Goal: Use online tool/utility: Utilize a website feature to perform a specific function

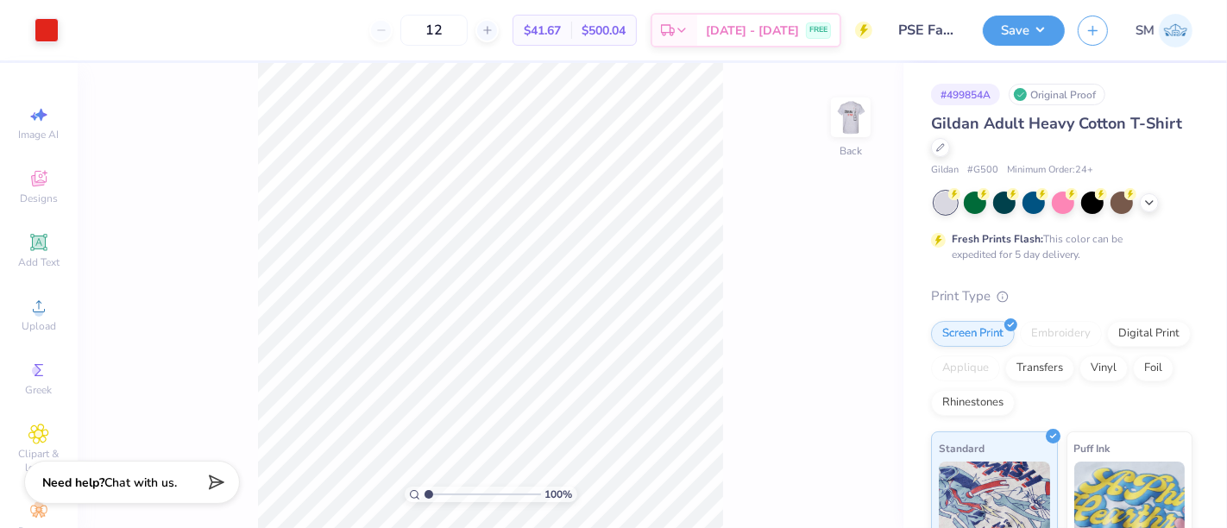
drag, startPoint x: 851, startPoint y: 114, endPoint x: 801, endPoint y: 282, distance: 175.5
click at [851, 114] on img at bounding box center [850, 117] width 35 height 35
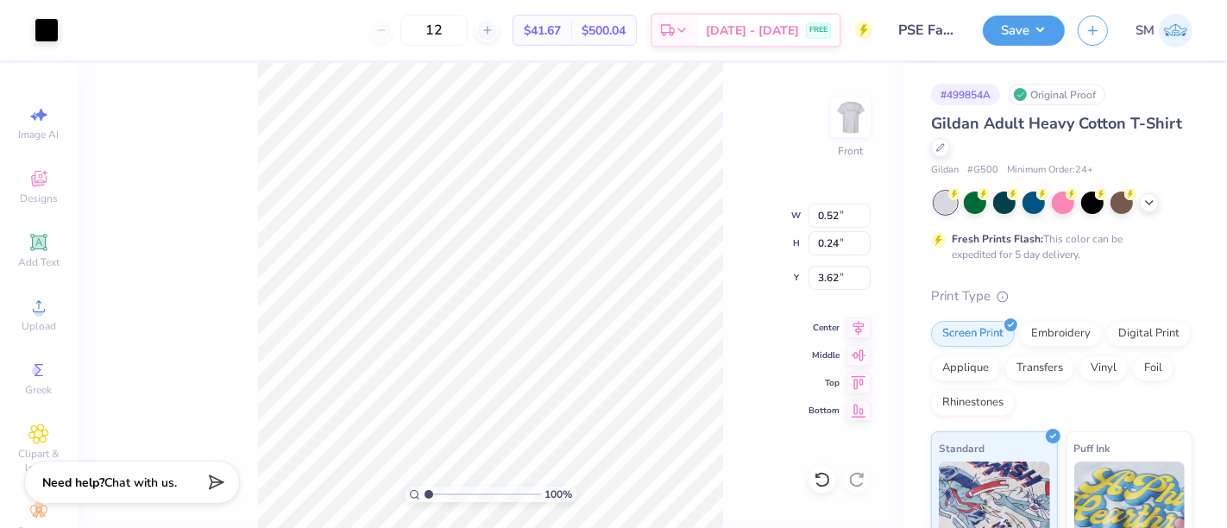
click at [746, 283] on div "100 % Front W 0.52 0.52 " H 0.24 0.24 " Y 3.62 3.62 " Center Middle Top Bottom" at bounding box center [491, 295] width 826 height 465
type input "6.03"
type input "9.22"
type input "6.55"
type input "9.86"
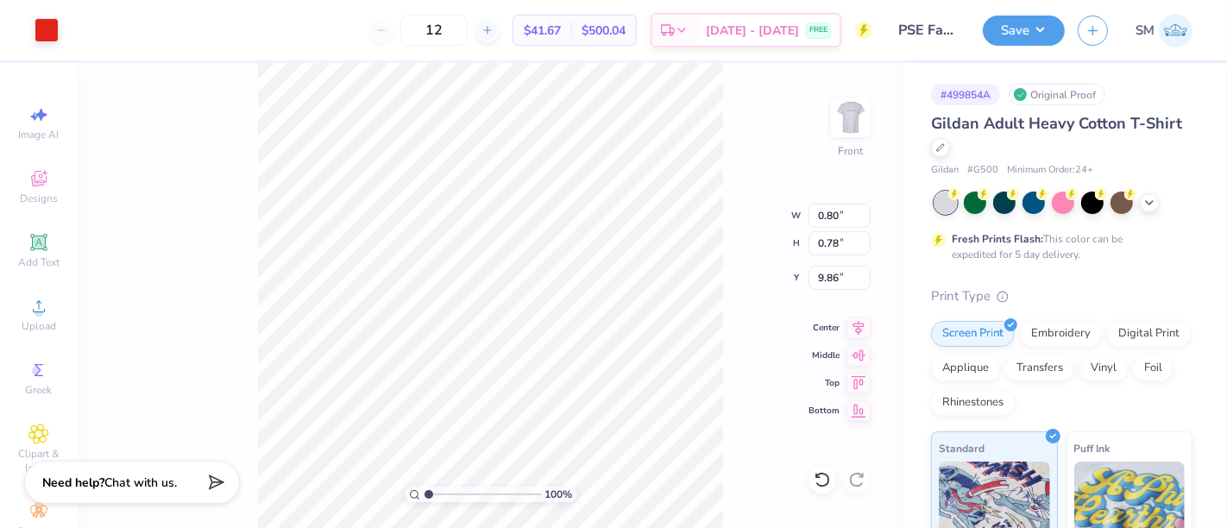
type input "10.84"
type input "4.41"
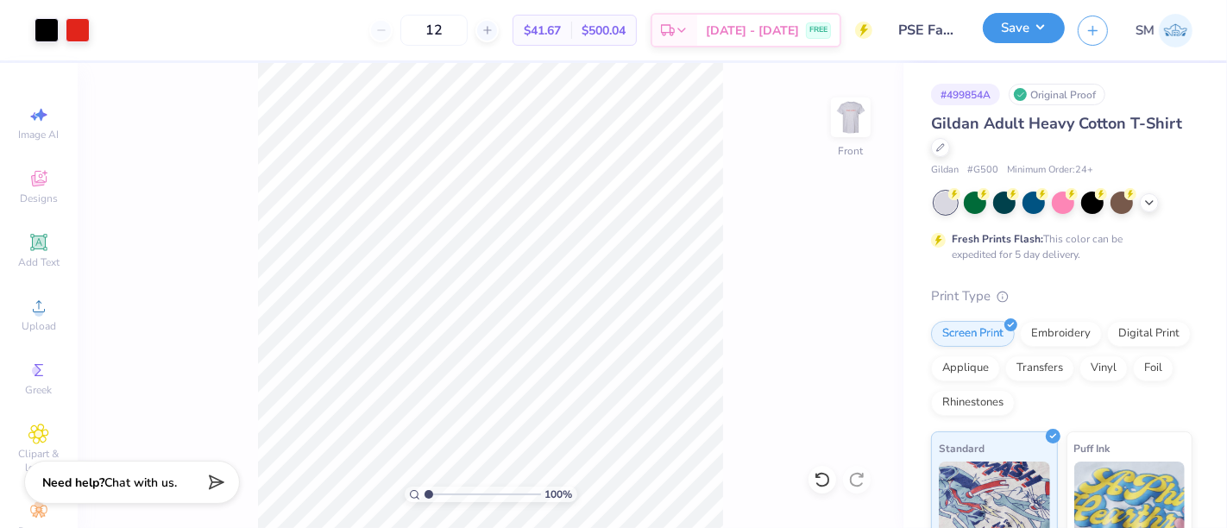
click at [1020, 32] on button "Save" at bounding box center [1024, 28] width 82 height 30
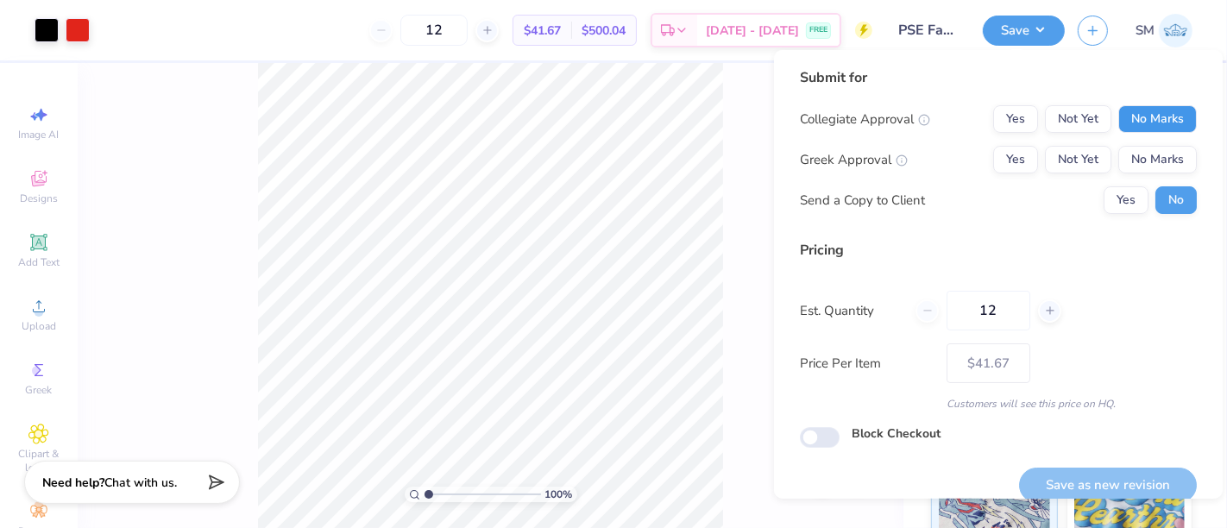
drag, startPoint x: 1136, startPoint y: 116, endPoint x: 1087, endPoint y: 144, distance: 56.4
click at [1136, 116] on button "No Marks" at bounding box center [1157, 119] width 79 height 28
drag, startPoint x: 996, startPoint y: 161, endPoint x: 1018, endPoint y: 177, distance: 26.6
click at [996, 161] on button "Yes" at bounding box center [1015, 160] width 45 height 28
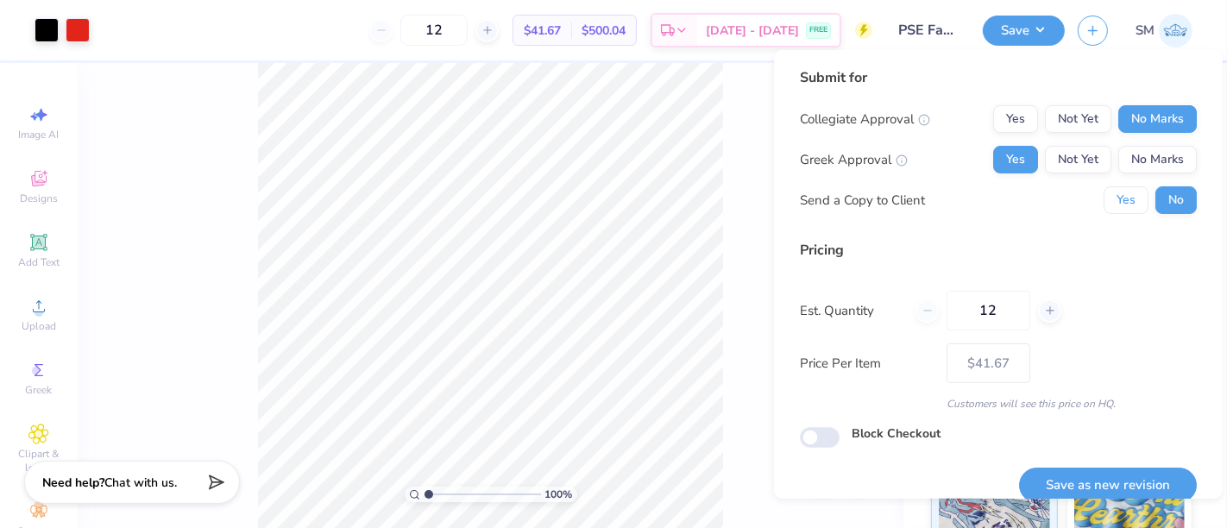
drag, startPoint x: 1116, startPoint y: 204, endPoint x: 1128, endPoint y: 311, distance: 107.7
click at [1116, 204] on button "Yes" at bounding box center [1125, 200] width 45 height 28
click at [1140, 480] on button "Save as new revision" at bounding box center [1108, 485] width 178 height 35
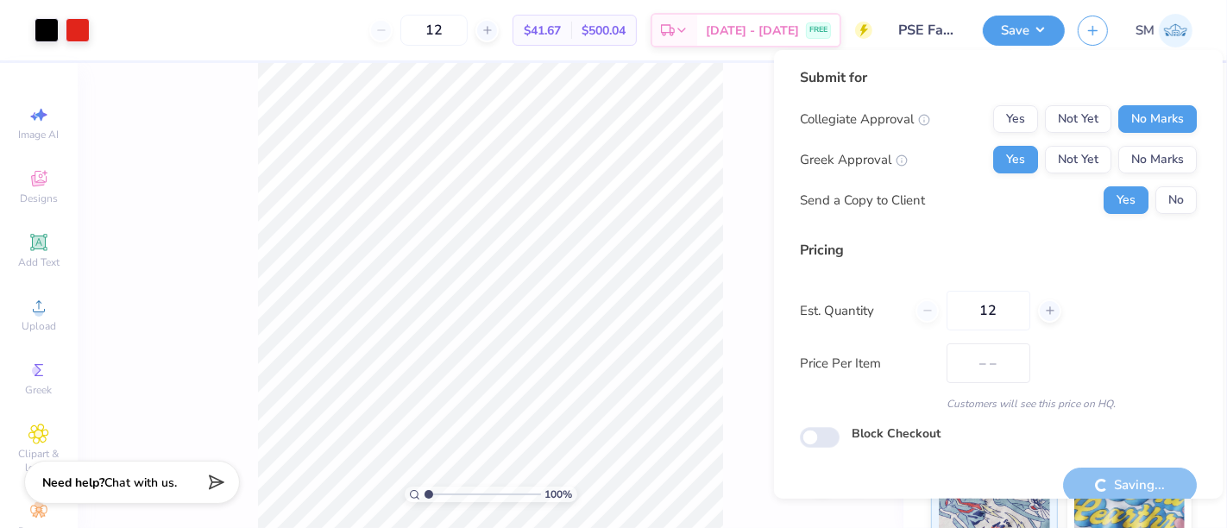
type input "$41.67"
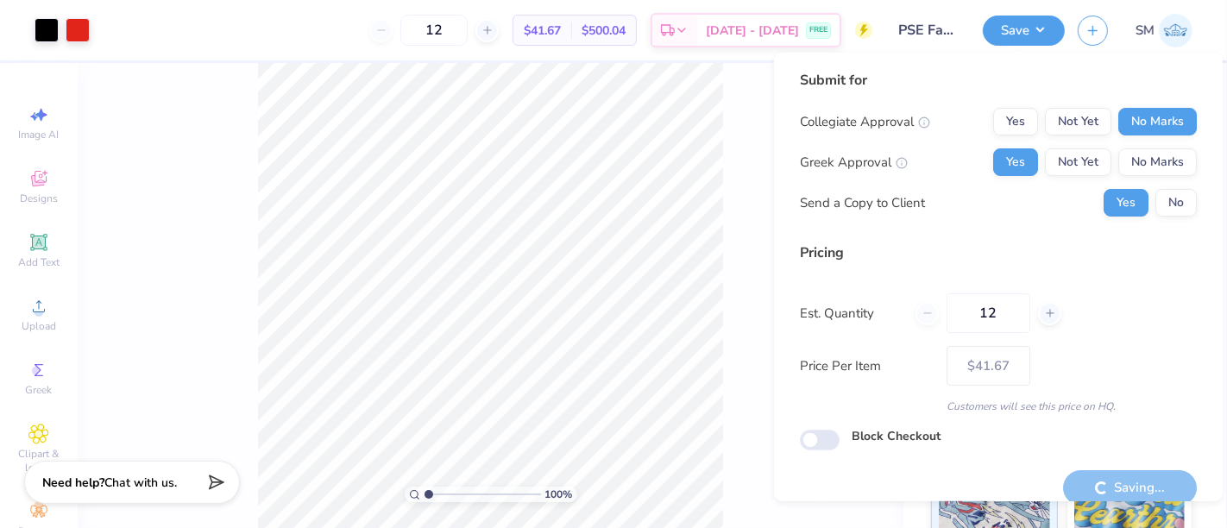
scroll to position [19, 0]
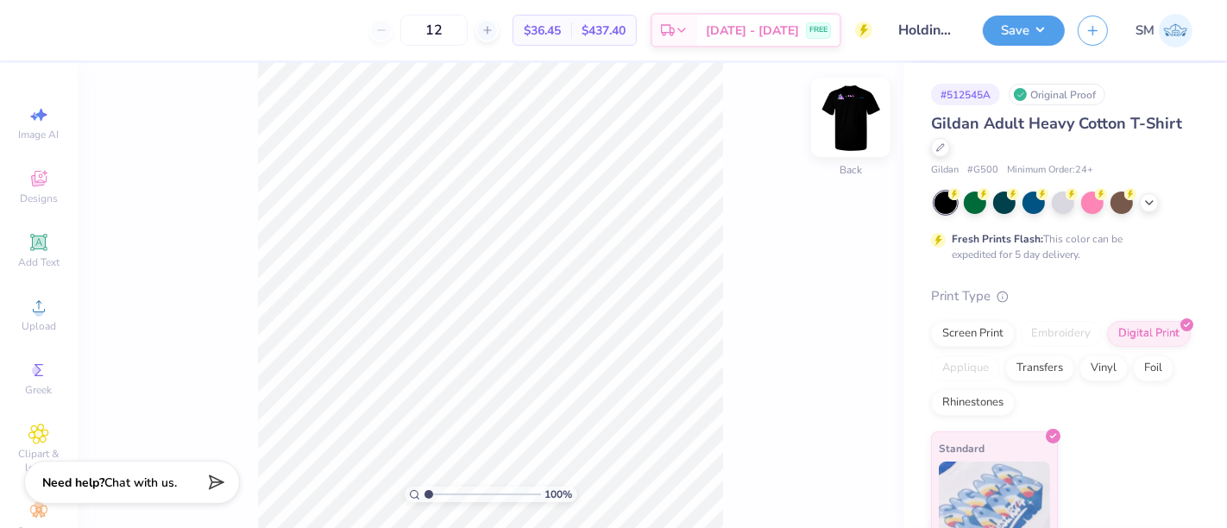
click at [851, 112] on img at bounding box center [850, 117] width 69 height 69
click at [219, 276] on div "100 % Front" at bounding box center [491, 295] width 826 height 465
drag, startPoint x: 431, startPoint y: 495, endPoint x: 463, endPoint y: 488, distance: 32.7
click at [462, 489] on input "range" at bounding box center [482, 495] width 116 height 16
drag, startPoint x: 465, startPoint y: 496, endPoint x: 476, endPoint y: 493, distance: 11.7
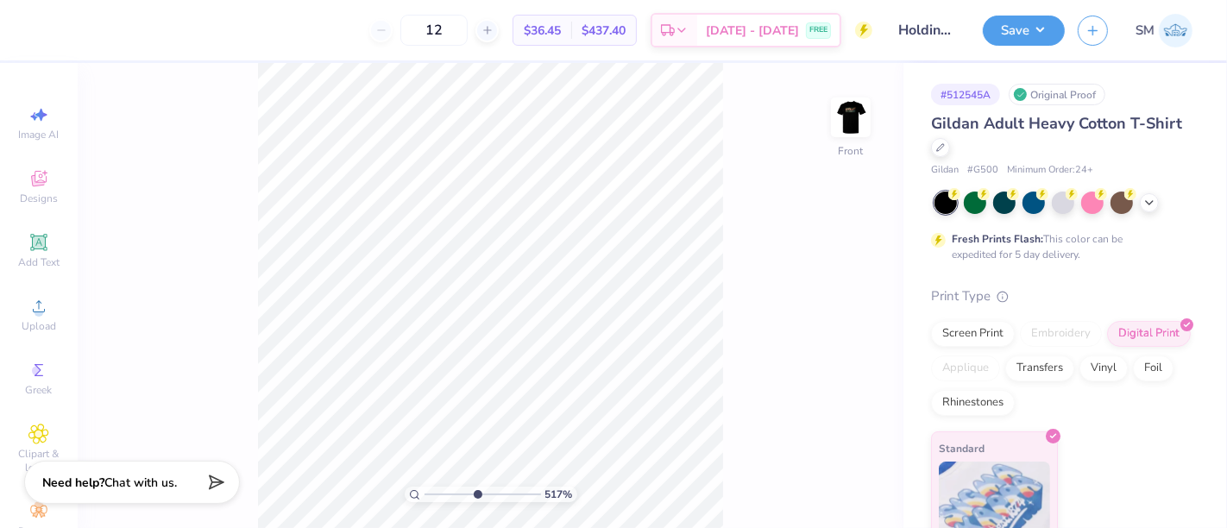
click at [476, 493] on input "range" at bounding box center [482, 495] width 116 height 16
click at [36, 248] on icon at bounding box center [38, 242] width 16 height 16
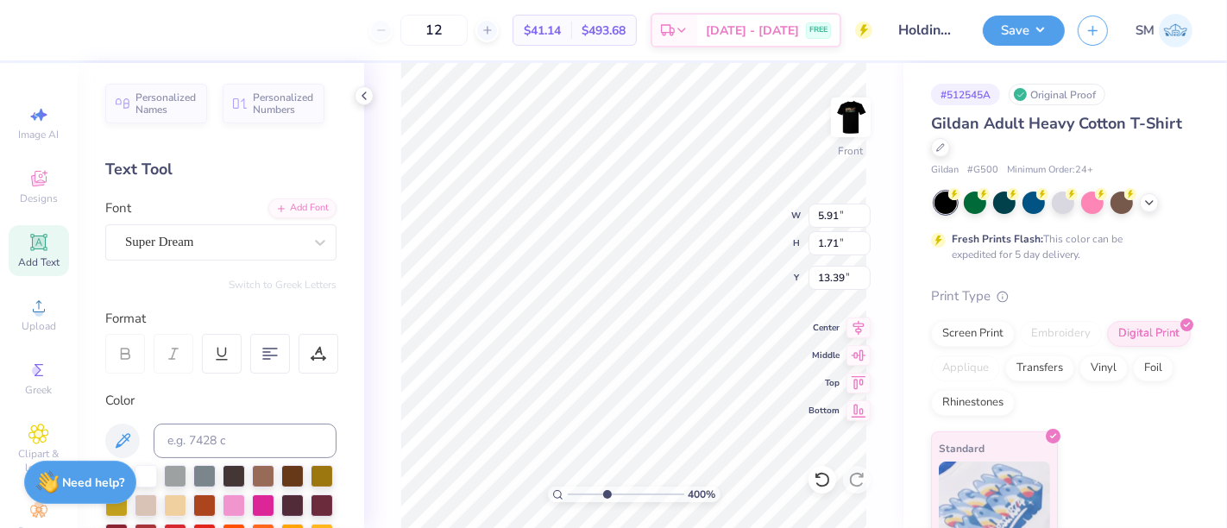
scroll to position [16, 2]
type input "3.99887924210187"
type textarea "™"
click at [202, 226] on div "Super Dream" at bounding box center [220, 242] width 231 height 36
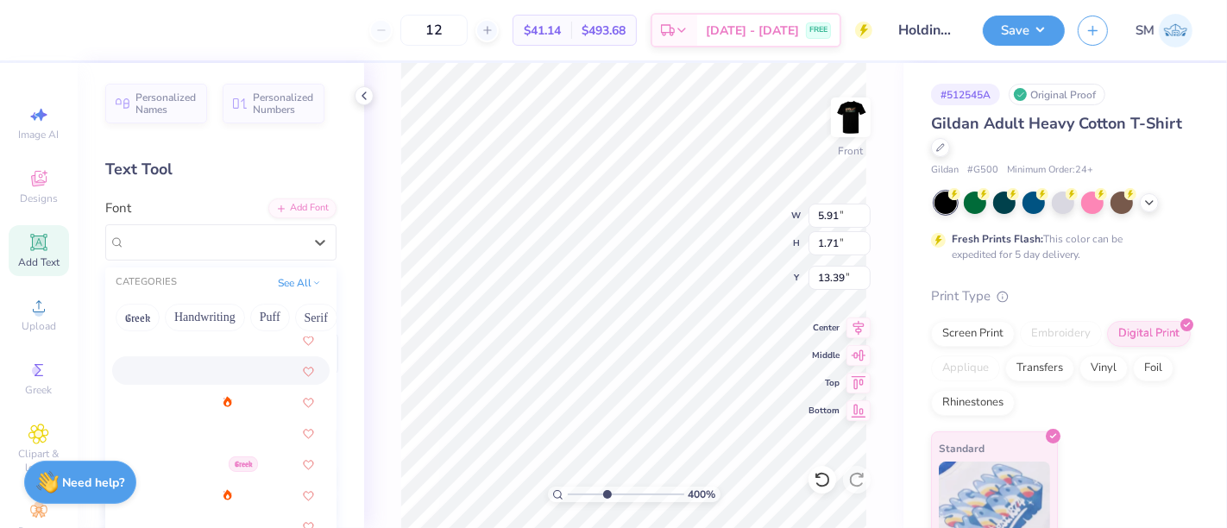
scroll to position [543, 0]
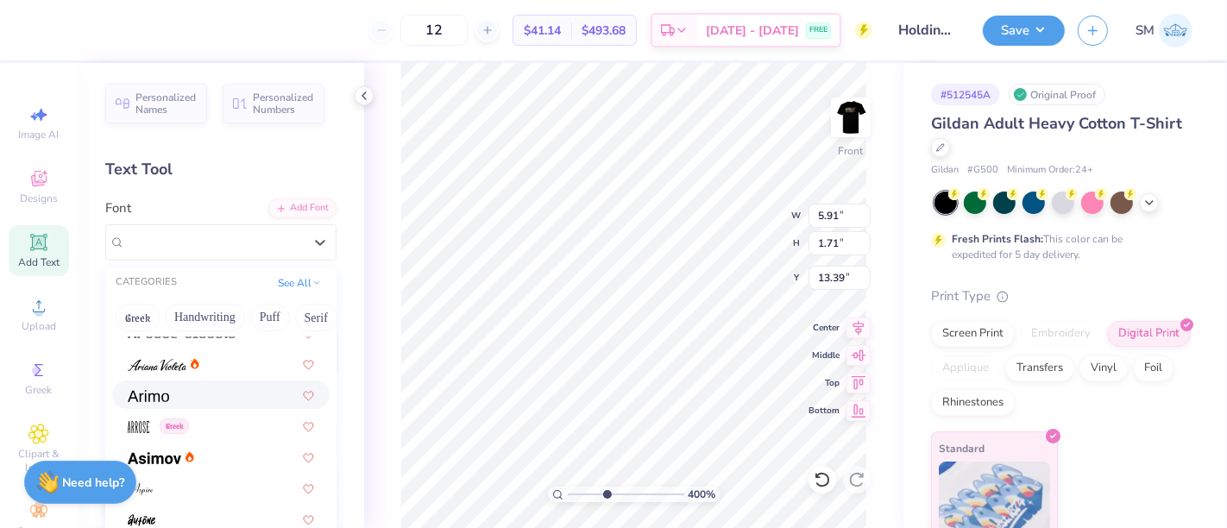
click at [196, 396] on div at bounding box center [221, 395] width 186 height 18
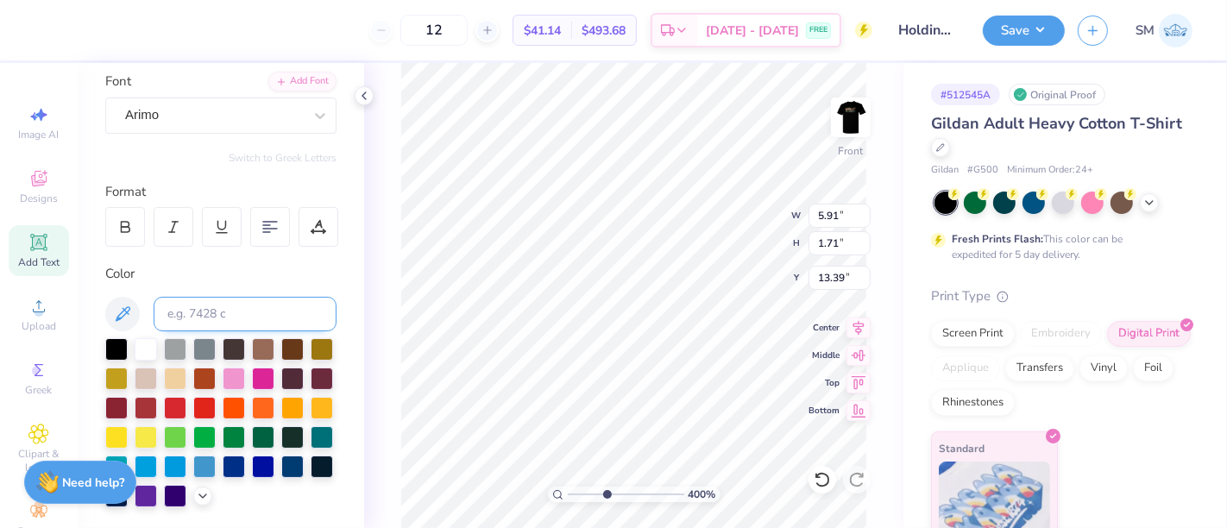
scroll to position [128, 0]
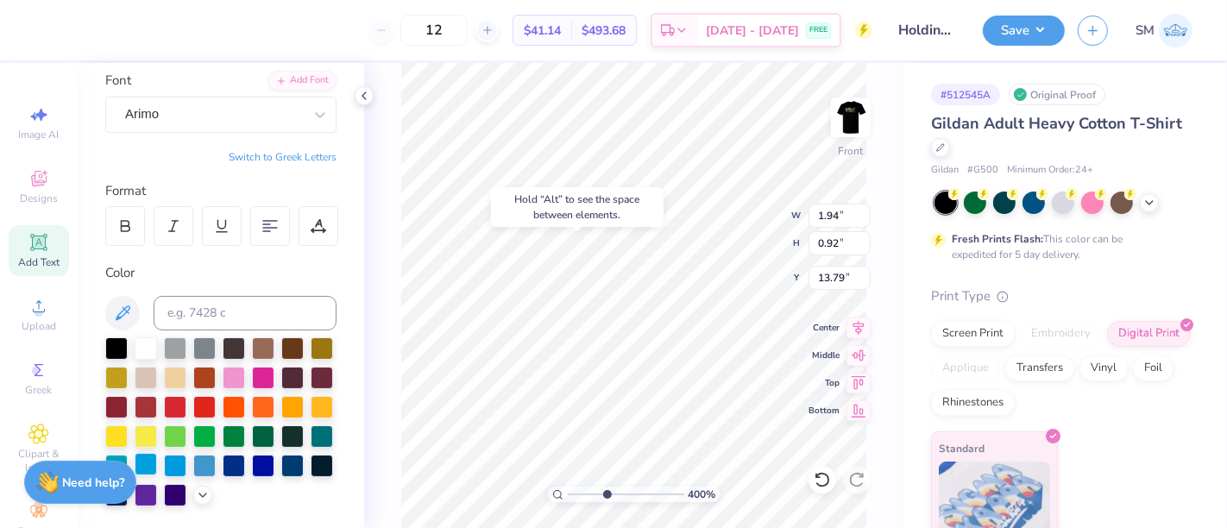
type input "3.99887924210187"
type input "5.48"
drag, startPoint x: 266, startPoint y: 466, endPoint x: 283, endPoint y: 462, distance: 17.6
click at [157, 467] on div at bounding box center [146, 466] width 22 height 22
click at [186, 459] on div at bounding box center [175, 464] width 22 height 22
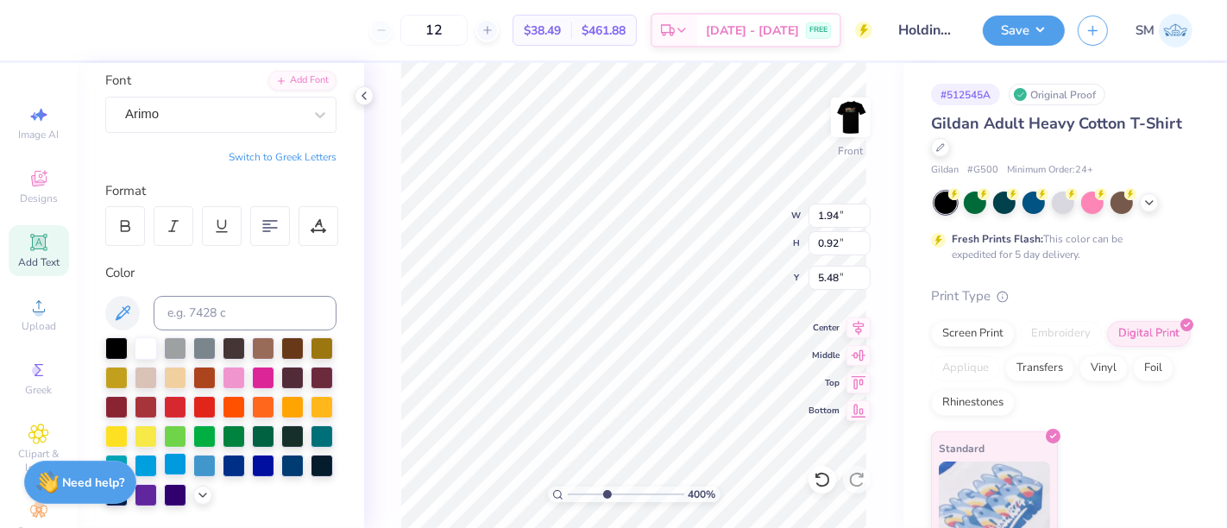
click at [186, 462] on div at bounding box center [175, 464] width 22 height 22
click at [128, 459] on div at bounding box center [116, 464] width 22 height 22
click at [186, 462] on div at bounding box center [175, 466] width 22 height 22
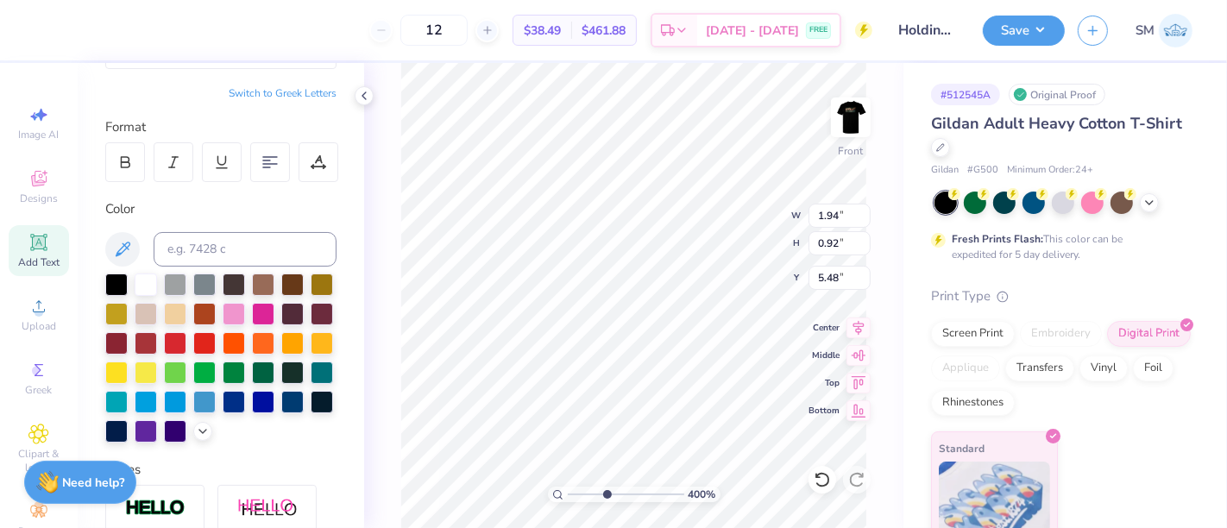
scroll to position [223, 0]
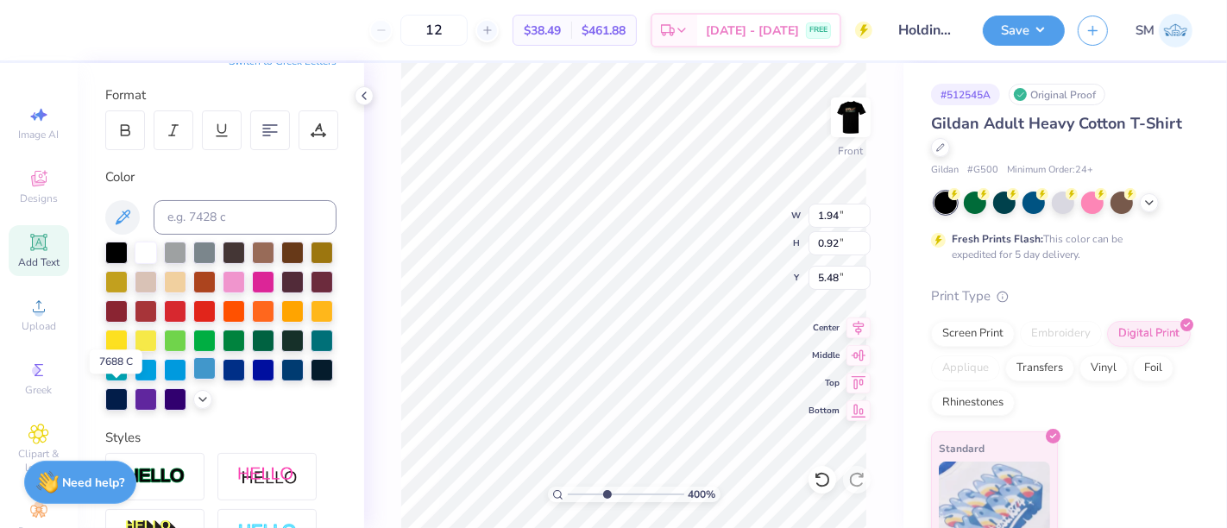
click at [193, 380] on div at bounding box center [204, 368] width 22 height 22
click at [196, 405] on icon at bounding box center [203, 398] width 14 height 14
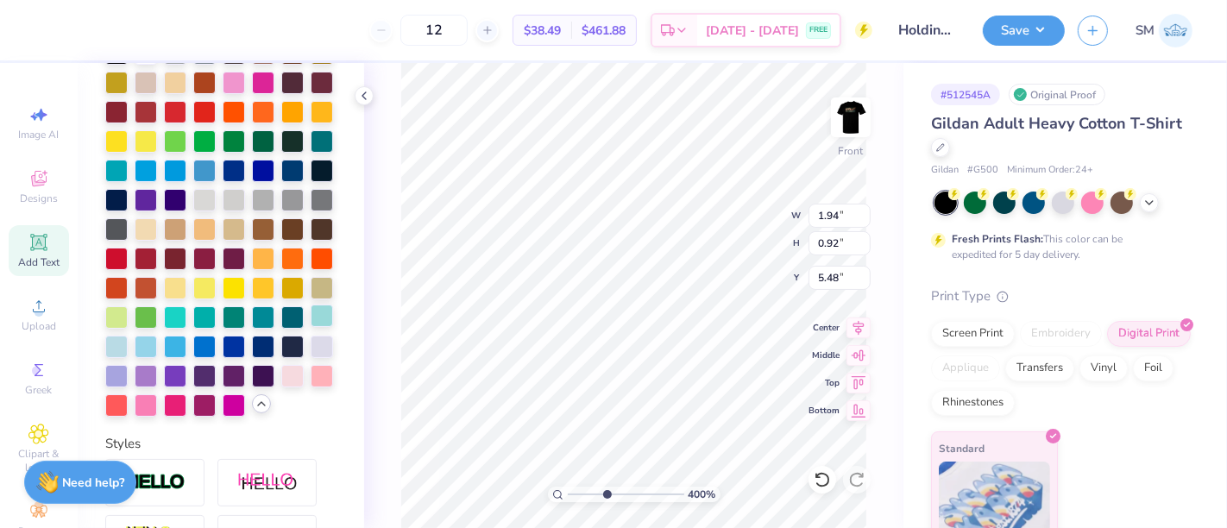
scroll to position [424, 0]
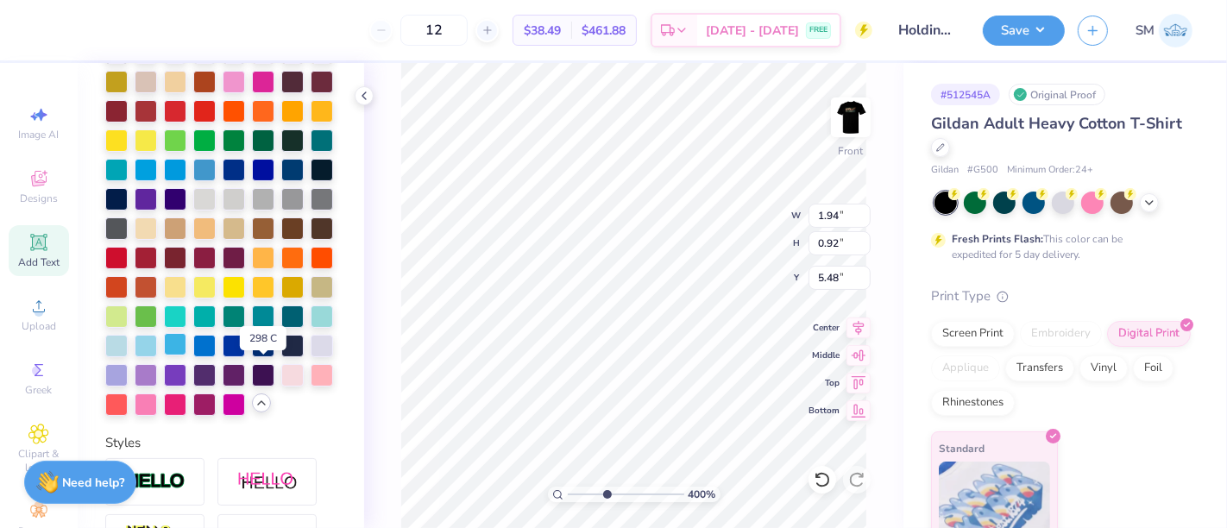
click at [186, 355] on div at bounding box center [175, 344] width 22 height 22
click at [216, 355] on div at bounding box center [204, 344] width 22 height 22
click at [119, 389] on div at bounding box center [220, 228] width 231 height 374
click at [223, 355] on div at bounding box center [234, 344] width 22 height 22
click at [216, 355] on div at bounding box center [204, 344] width 22 height 22
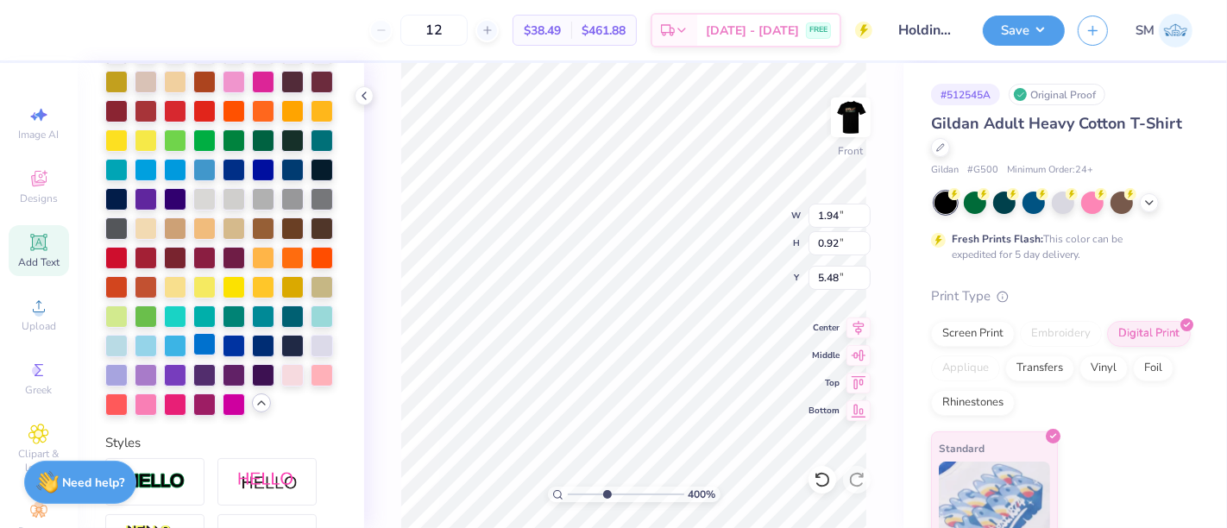
type input "3.99887924210187"
type input "0.37"
type input "0.18"
type input "3.99887924210187"
type input "4.26"
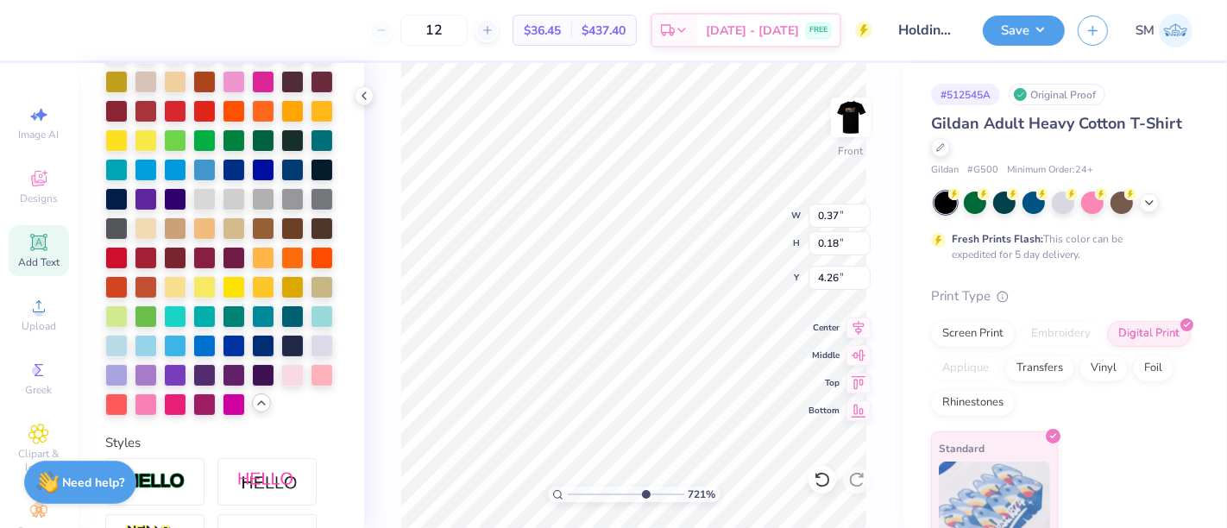
drag, startPoint x: 608, startPoint y: 492, endPoint x: 647, endPoint y: 487, distance: 39.2
click at [643, 493] on input "range" at bounding box center [626, 495] width 116 height 16
type input "7.21"
type input "0.10"
type input "0.05"
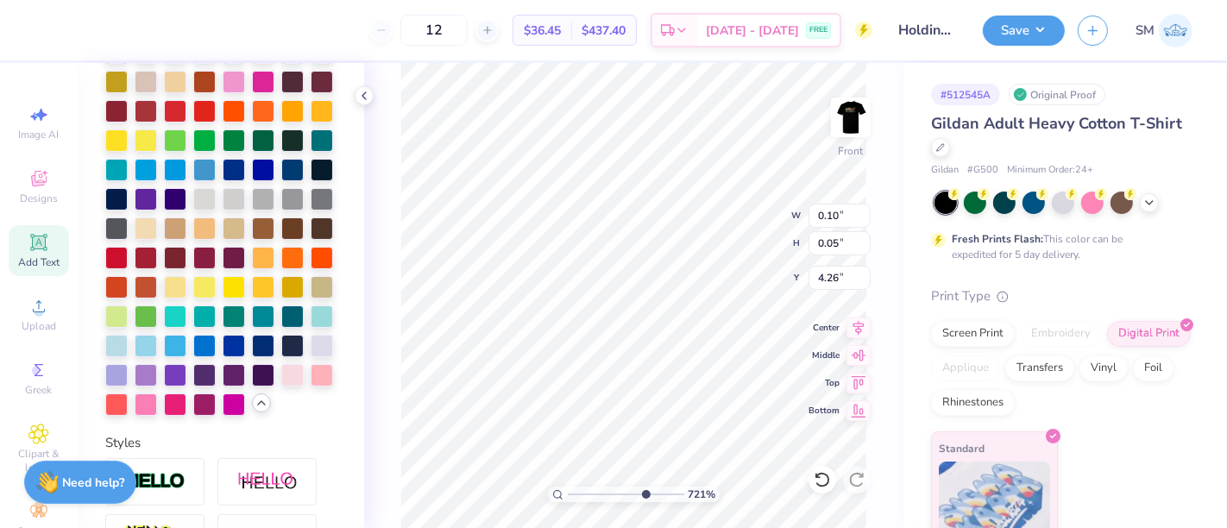
type input "4.39"
type input "4.64"
type input "4.63"
type input "4.60"
type input "0.11"
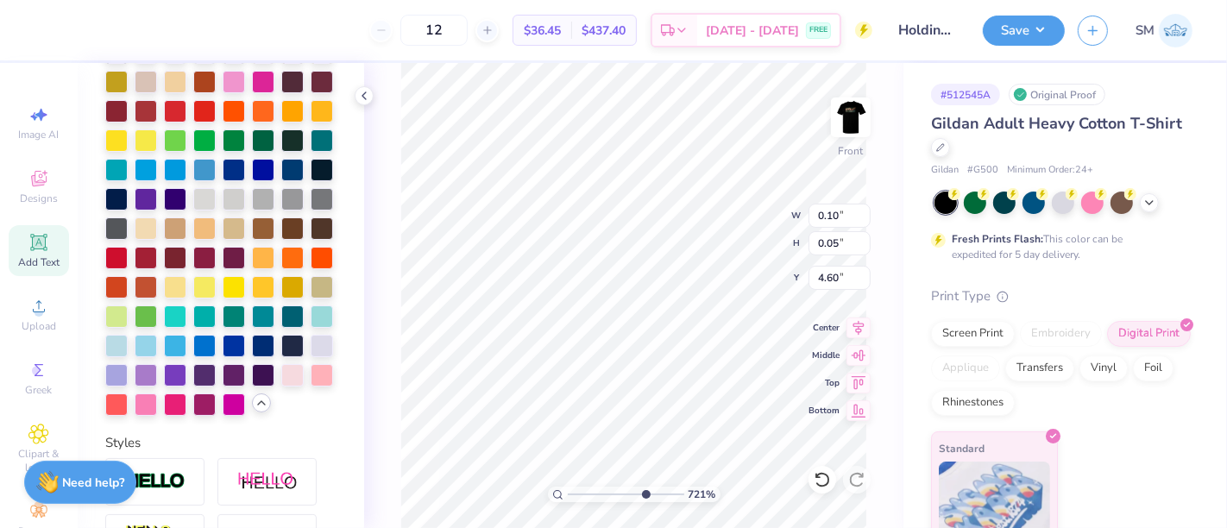
type input "4.59"
drag, startPoint x: 640, startPoint y: 496, endPoint x: 553, endPoint y: 481, distance: 88.5
type input "1"
click at [568, 487] on input "range" at bounding box center [626, 495] width 116 height 16
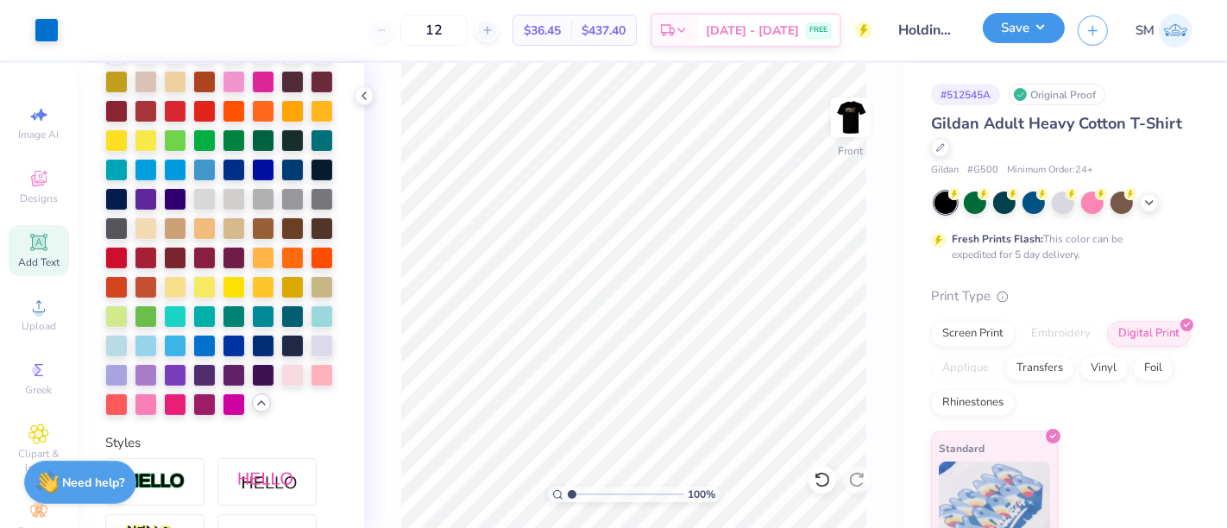
click at [1027, 25] on button "Save" at bounding box center [1024, 28] width 82 height 30
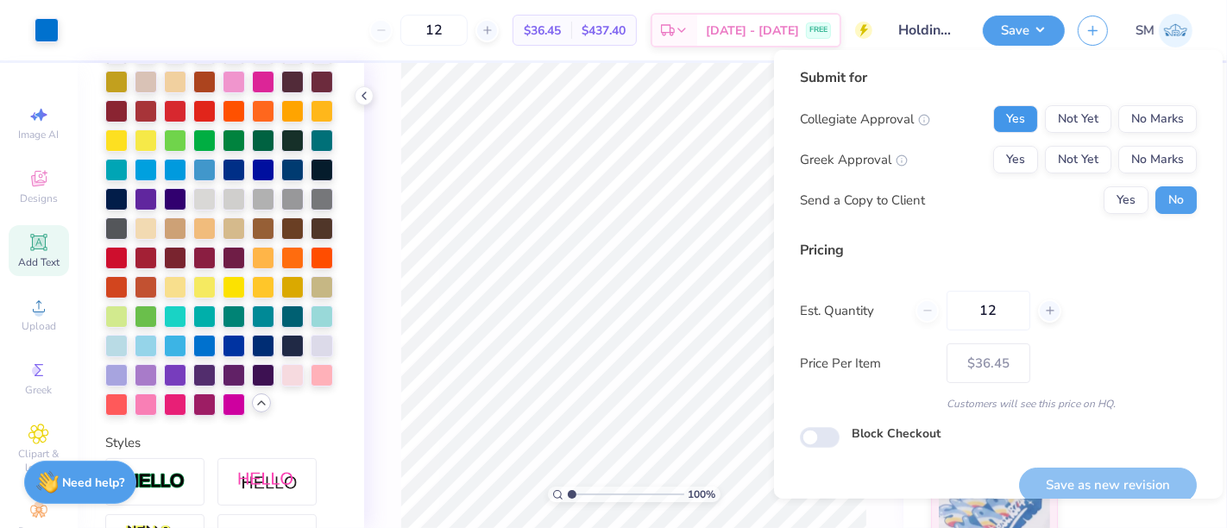
click at [1008, 110] on button "Yes" at bounding box center [1015, 119] width 45 height 28
drag, startPoint x: 1143, startPoint y: 165, endPoint x: 1132, endPoint y: 183, distance: 21.3
click at [1141, 167] on button "No Marks" at bounding box center [1157, 160] width 79 height 28
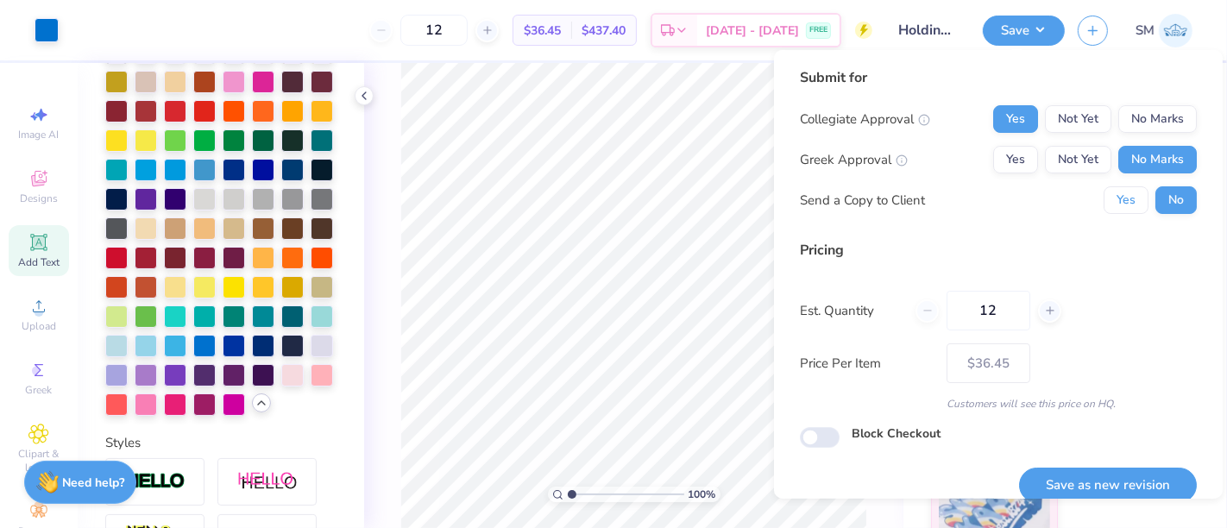
click at [1112, 209] on button "Yes" at bounding box center [1125, 200] width 45 height 28
click at [1102, 483] on button "Save as new revision" at bounding box center [1108, 485] width 178 height 35
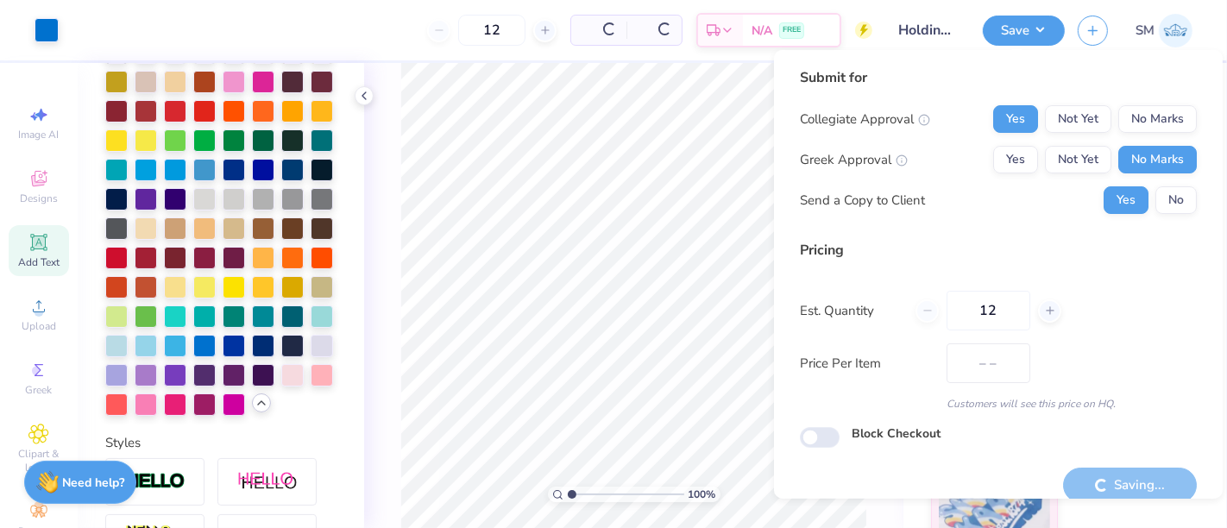
type input "$36.45"
click at [367, 90] on icon at bounding box center [364, 96] width 14 height 14
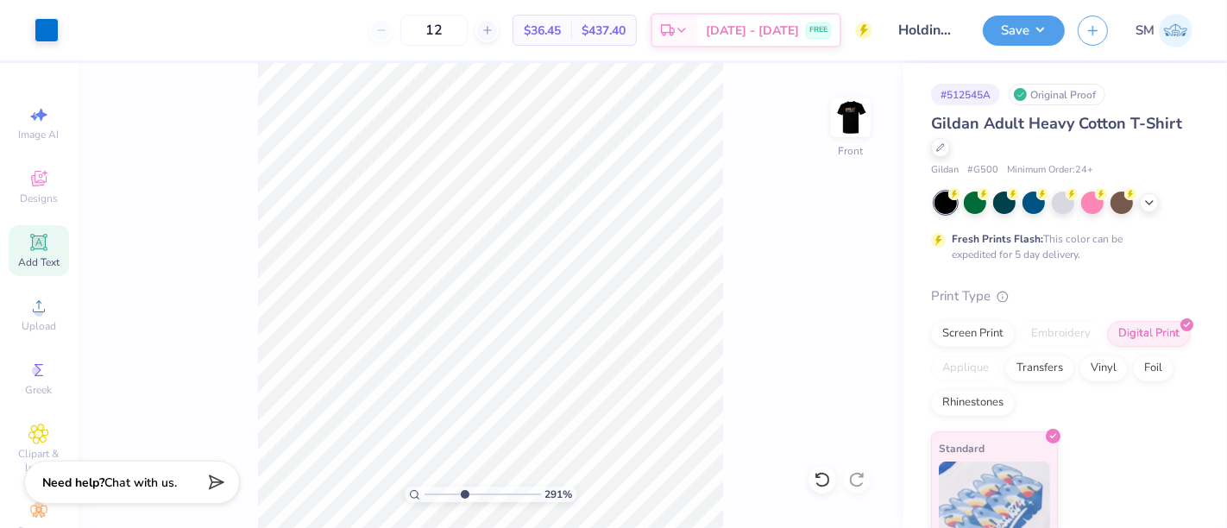
drag, startPoint x: 430, startPoint y: 492, endPoint x: 464, endPoint y: 474, distance: 37.8
type input "4.12"
click at [464, 487] on input "range" at bounding box center [482, 495] width 116 height 16
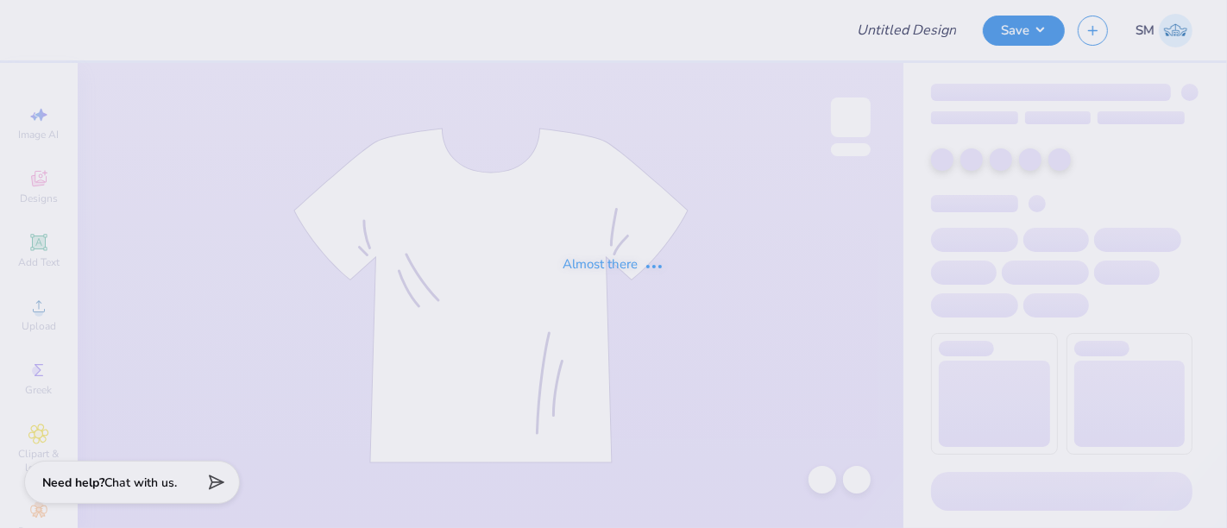
type input "throw what you know"
